Goal: Task Accomplishment & Management: Manage account settings

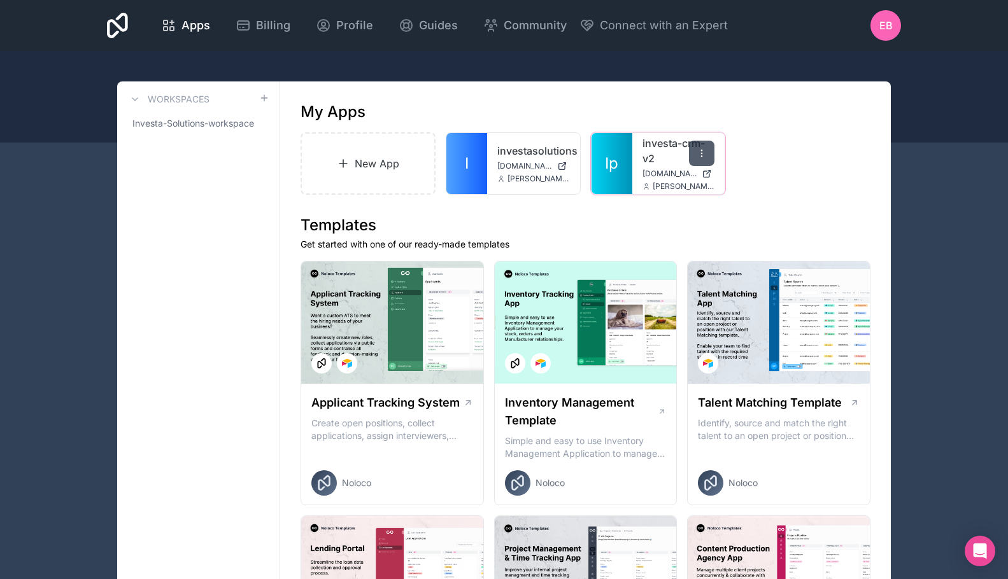
click at [699, 152] on icon at bounding box center [702, 153] width 10 height 10
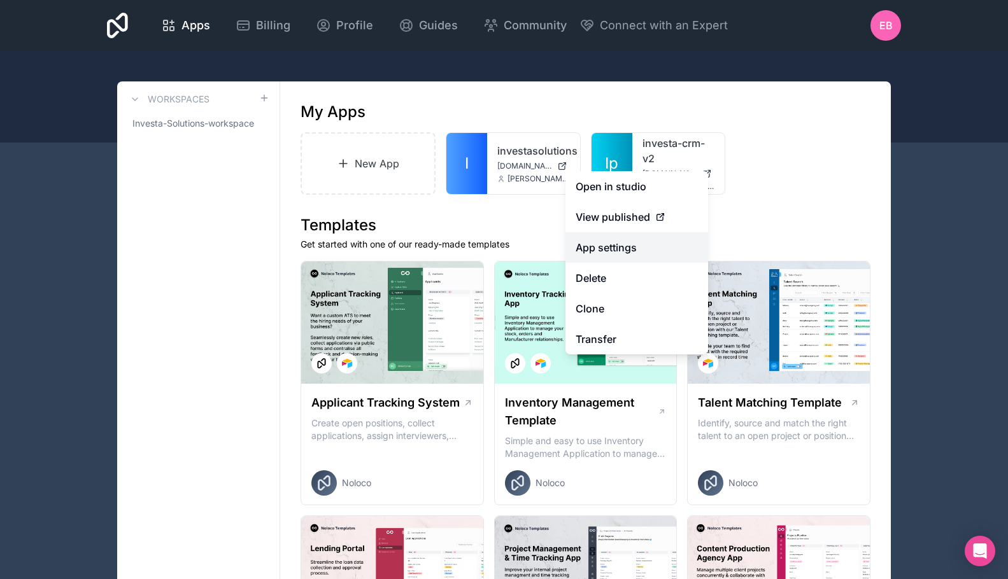
click at [632, 246] on link "App settings" at bounding box center [636, 247] width 143 height 31
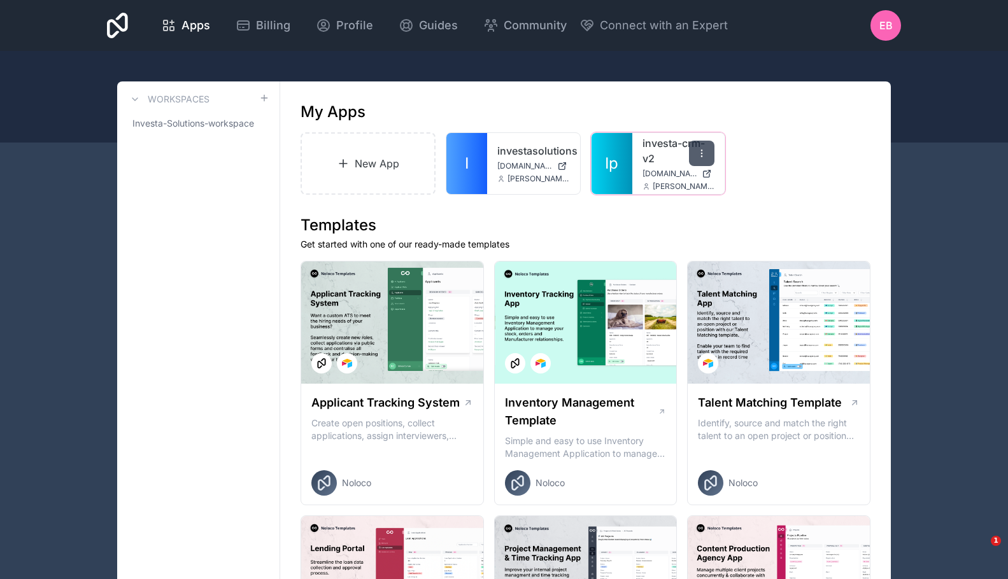
click at [702, 157] on icon at bounding box center [702, 156] width 1 height 1
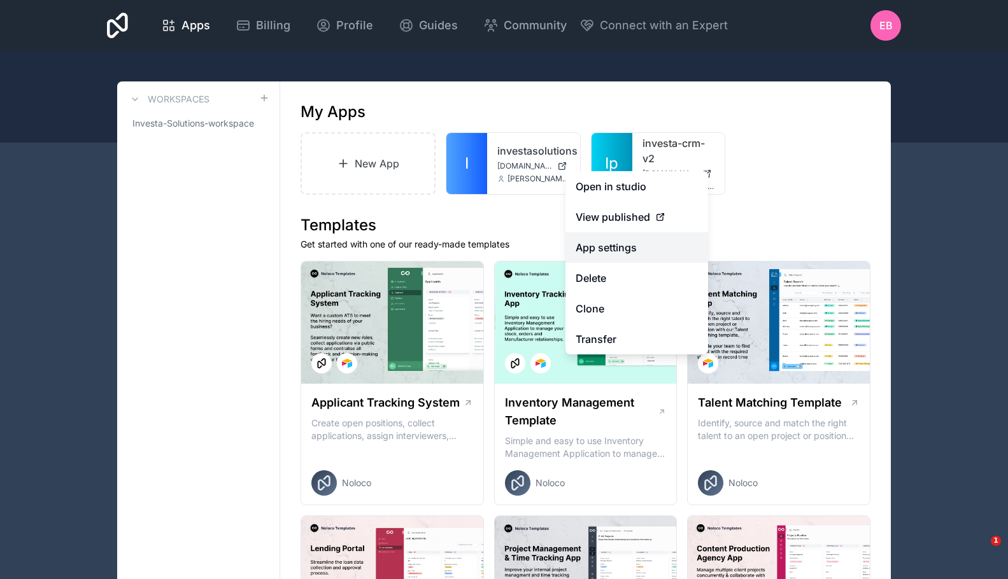
click at [632, 241] on link "App settings" at bounding box center [636, 247] width 143 height 31
